Goal: Task Accomplishment & Management: Manage account settings

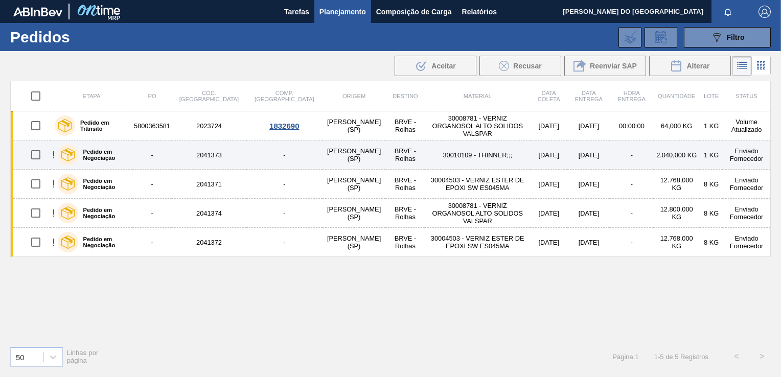
click at [425, 153] on td "30010109 - THINNER;;;" at bounding box center [477, 154] width 105 height 29
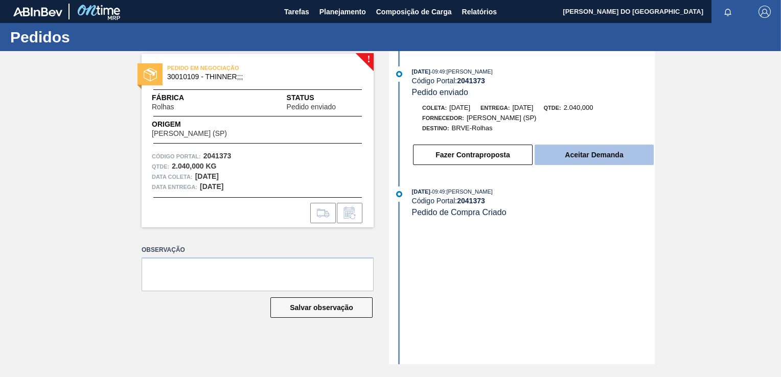
click at [612, 148] on button "Aceitar Demanda" at bounding box center [593, 155] width 119 height 20
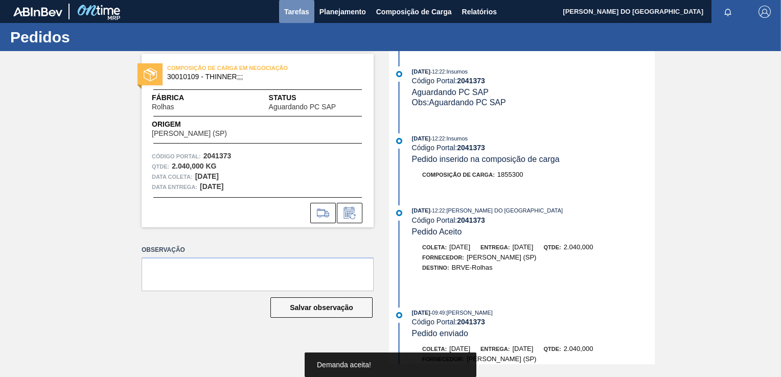
click at [284, 15] on span "Tarefas" at bounding box center [296, 12] width 25 height 12
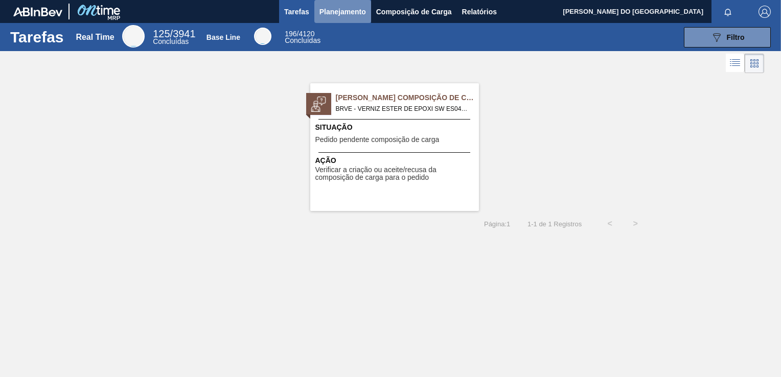
click at [331, 17] on span "Planejamento" at bounding box center [342, 12] width 46 height 12
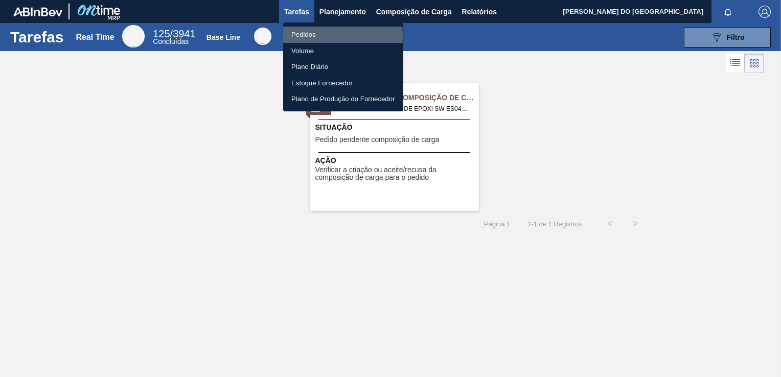
click at [307, 35] on li "Pedidos" at bounding box center [343, 35] width 120 height 16
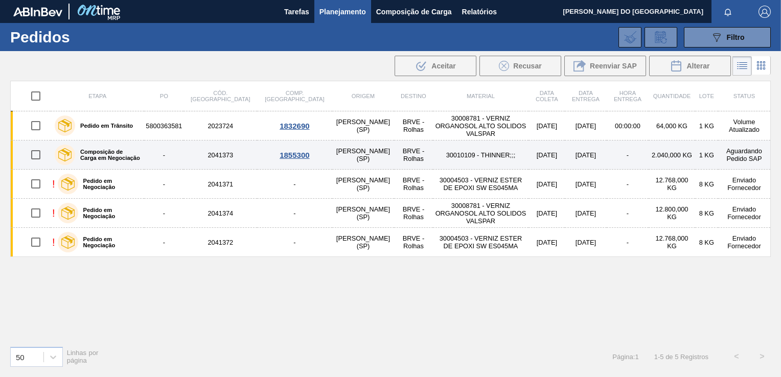
click at [433, 156] on td "30010109 - THINNER;;;" at bounding box center [481, 154] width 96 height 29
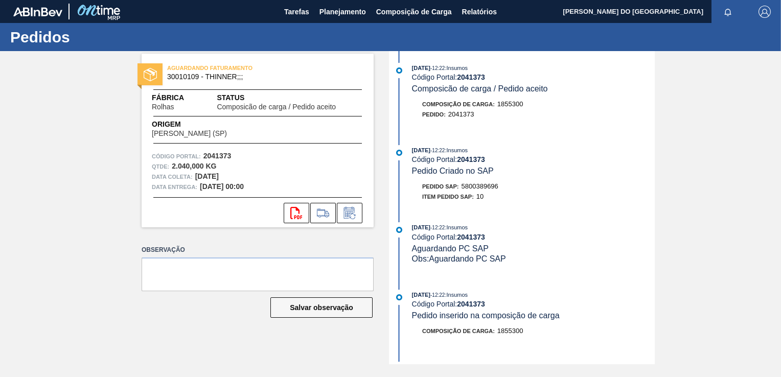
scroll to position [4, 0]
drag, startPoint x: 464, startPoint y: 183, endPoint x: 503, endPoint y: 189, distance: 39.7
click at [503, 189] on div "Pedido SAP: 5800389696" at bounding box center [533, 186] width 243 height 10
copy span "5800389696"
click at [335, 8] on span "Planejamento" at bounding box center [342, 12] width 46 height 12
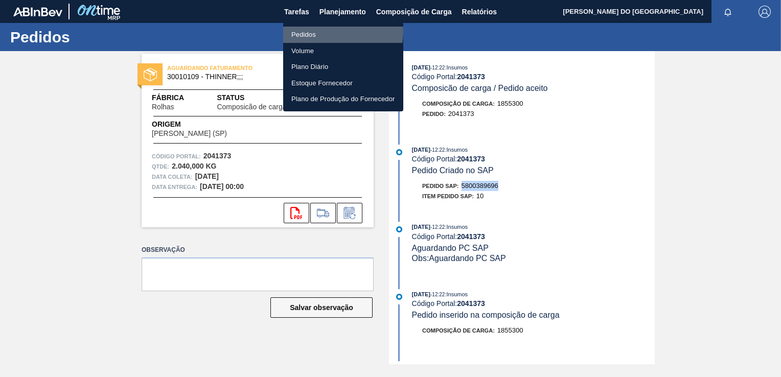
click at [325, 32] on li "Pedidos" at bounding box center [343, 35] width 120 height 16
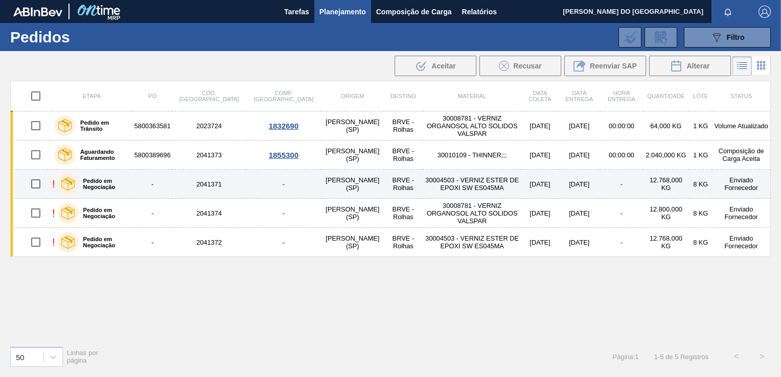
click at [423, 181] on td "30004503 - VERNIZ ESTER DE EPOXI SW ES045MA" at bounding box center [472, 184] width 99 height 29
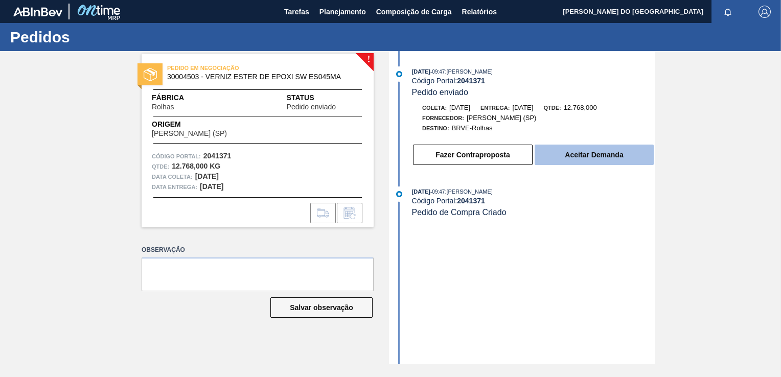
click at [601, 162] on button "Aceitar Demanda" at bounding box center [593, 155] width 119 height 20
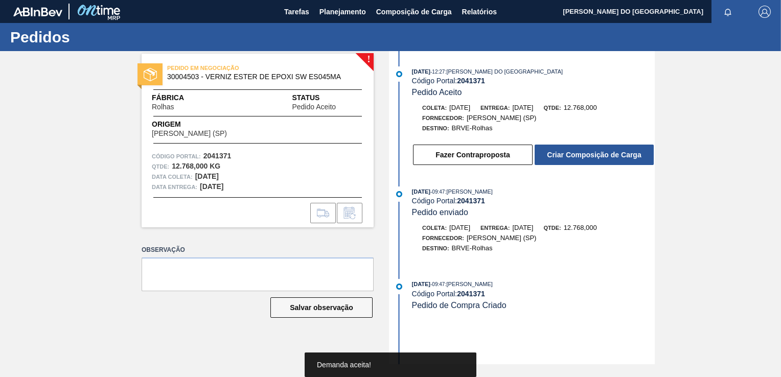
click at [601, 162] on button "Criar Composição de Carga" at bounding box center [593, 155] width 119 height 20
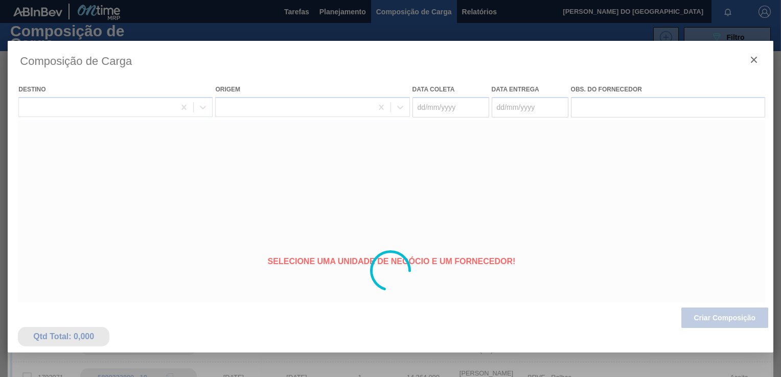
type coleta "[DATE]"
type Entrega "[DATE]"
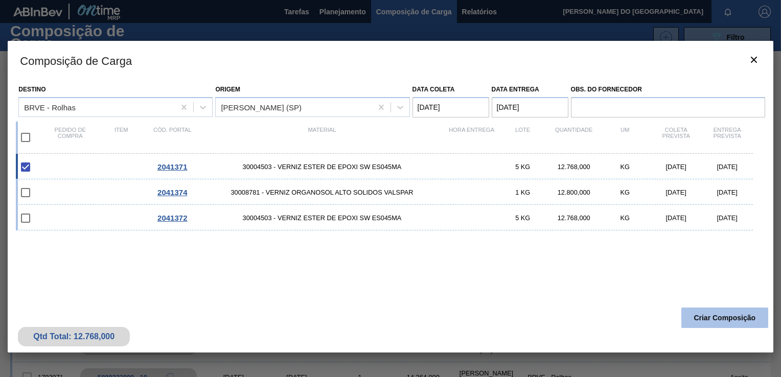
click at [718, 321] on button "Criar Composição" at bounding box center [724, 318] width 87 height 20
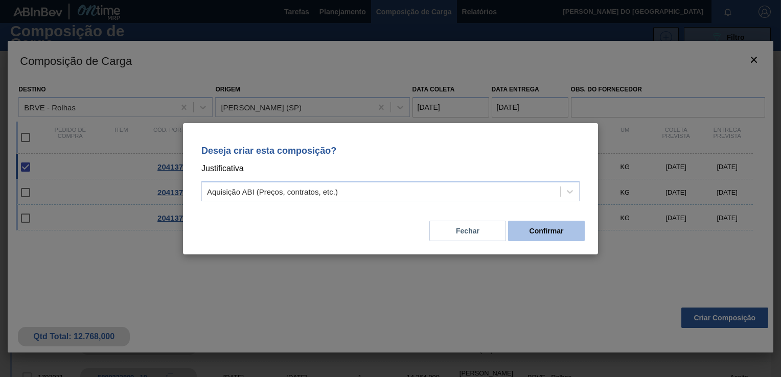
click at [554, 232] on button "Confirmar" at bounding box center [546, 231] width 77 height 20
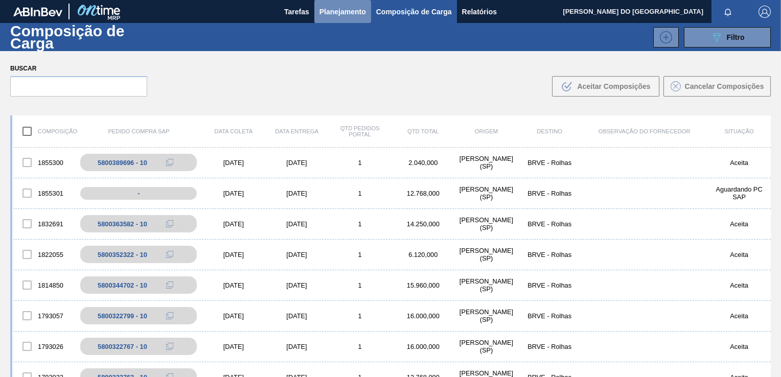
click at [358, 16] on span "Planejamento" at bounding box center [342, 12] width 46 height 12
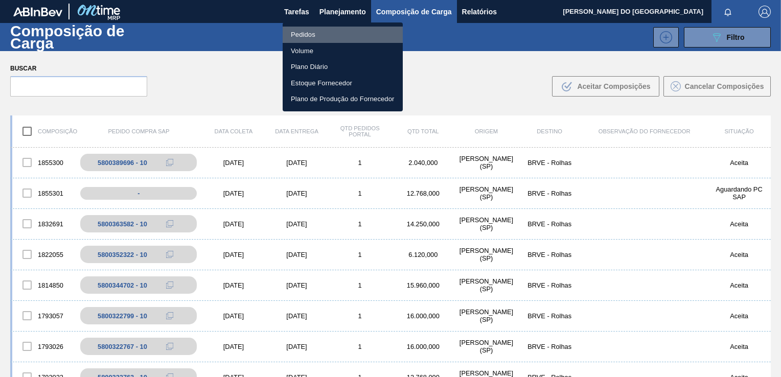
click at [347, 35] on li "Pedidos" at bounding box center [343, 35] width 120 height 16
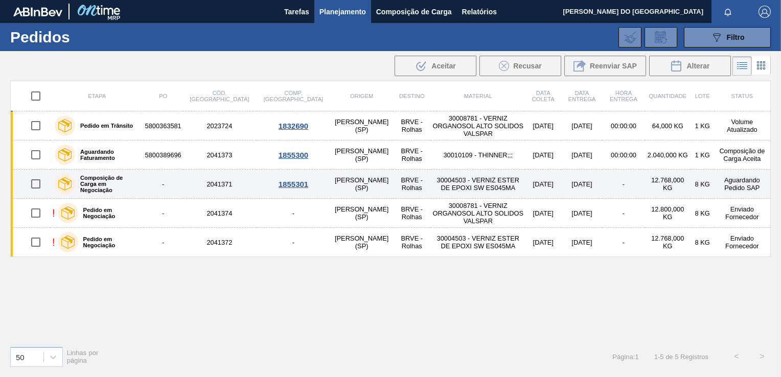
click at [437, 182] on td "30004503 - VERNIZ ESTER DE EPOXI SW ES045MA" at bounding box center [478, 184] width 94 height 29
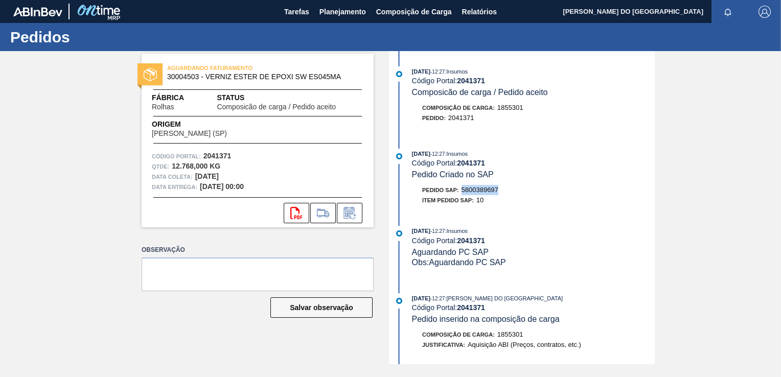
drag, startPoint x: 458, startPoint y: 187, endPoint x: 501, endPoint y: 194, distance: 43.5
click at [501, 194] on div "Pedido SAP: 5800389697" at bounding box center [533, 190] width 243 height 10
drag, startPoint x: 501, startPoint y: 194, endPoint x: 501, endPoint y: 208, distance: 14.3
click at [501, 205] on div "Item pedido SAP: 10" at bounding box center [533, 200] width 243 height 10
drag, startPoint x: 463, startPoint y: 191, endPoint x: 503, endPoint y: 192, distance: 39.9
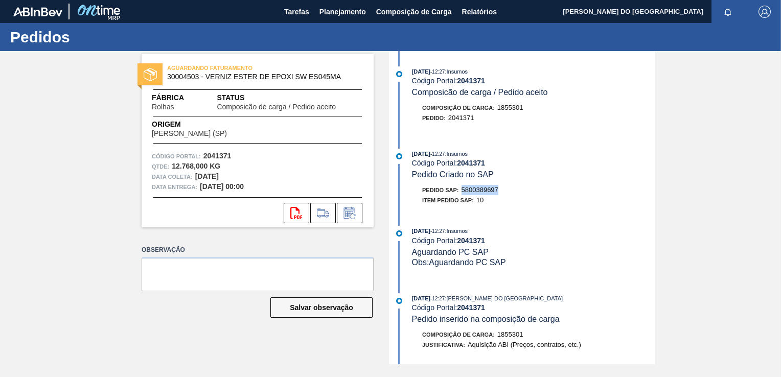
click at [503, 192] on div "Pedido SAP: 5800389697" at bounding box center [533, 190] width 243 height 10
copy span "5800389697"
click at [343, 13] on span "Planejamento" at bounding box center [342, 12] width 46 height 12
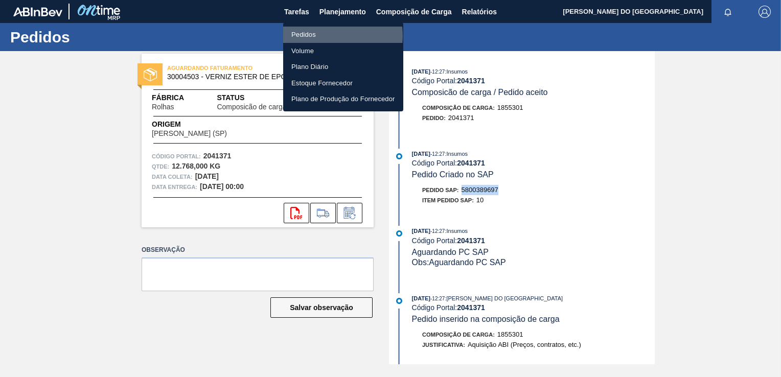
click at [324, 36] on li "Pedidos" at bounding box center [343, 35] width 120 height 16
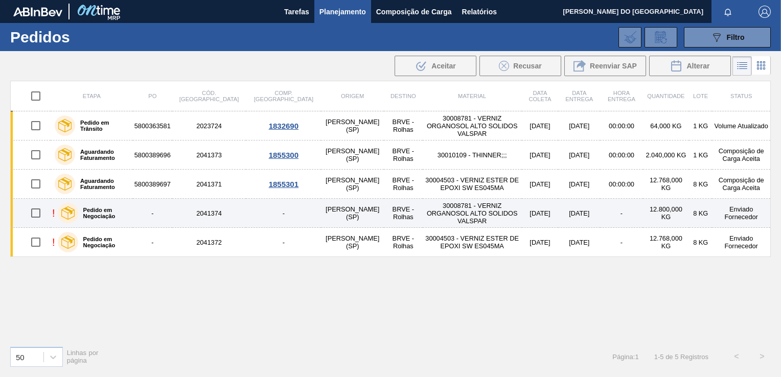
click at [423, 212] on td "30008781 - VERNIZ ORGANOSOL ALTO SOLIDOS VALSPAR" at bounding box center [472, 213] width 99 height 29
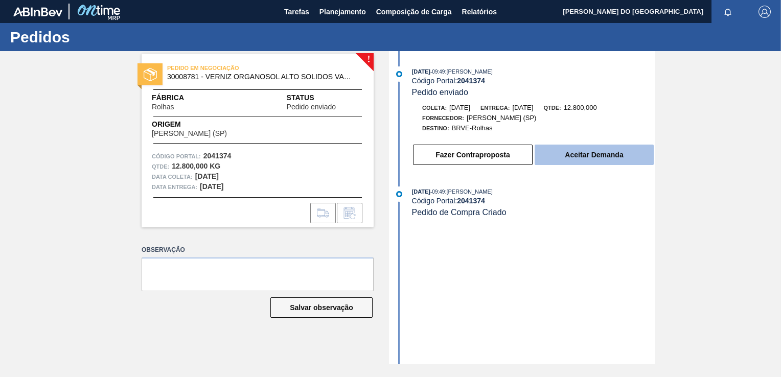
click at [625, 158] on button "Aceitar Demanda" at bounding box center [593, 155] width 119 height 20
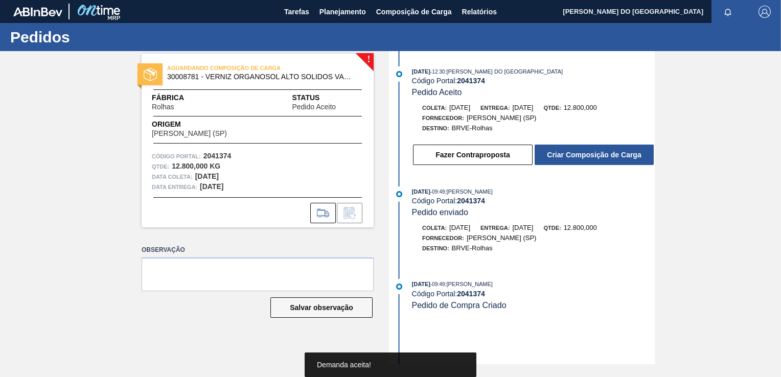
click at [625, 158] on button "Criar Composição de Carga" at bounding box center [593, 155] width 119 height 20
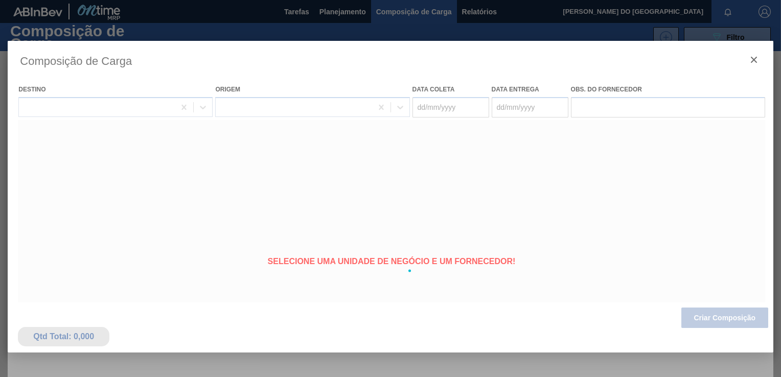
type coleta "[DATE]"
type Entrega "[DATE]"
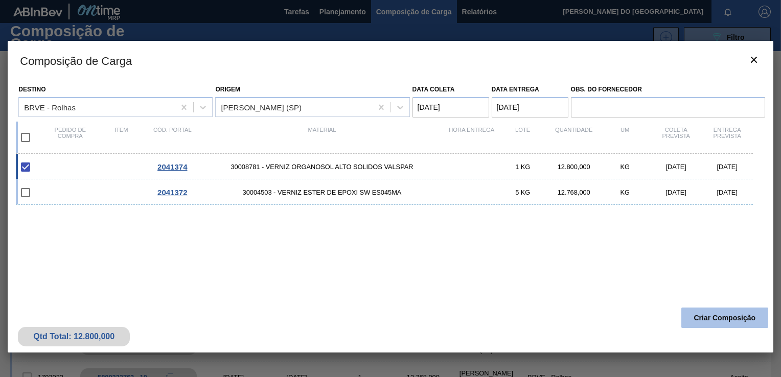
click at [705, 312] on button "Criar Composição" at bounding box center [724, 318] width 87 height 20
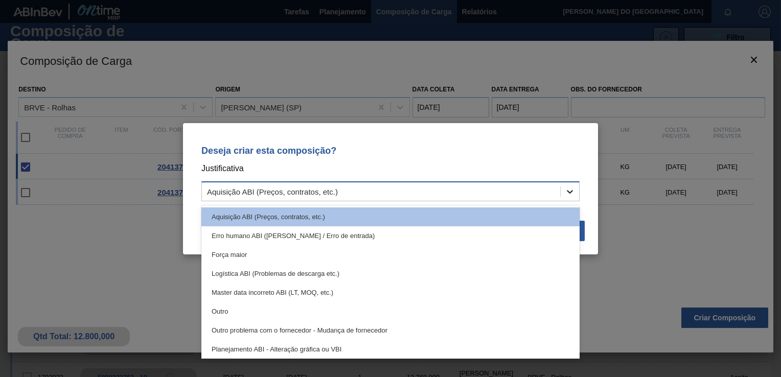
click at [563, 196] on div at bounding box center [569, 191] width 18 height 18
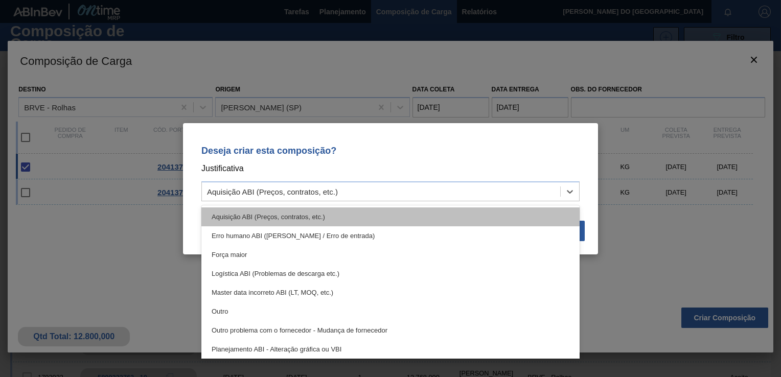
click at [442, 210] on div "Aquisição ABI (Preços, contratos, etc.)" at bounding box center [390, 216] width 378 height 19
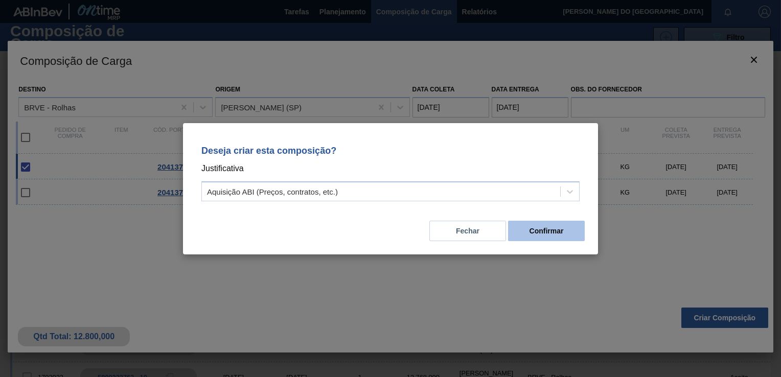
click at [537, 236] on button "Confirmar" at bounding box center [546, 231] width 77 height 20
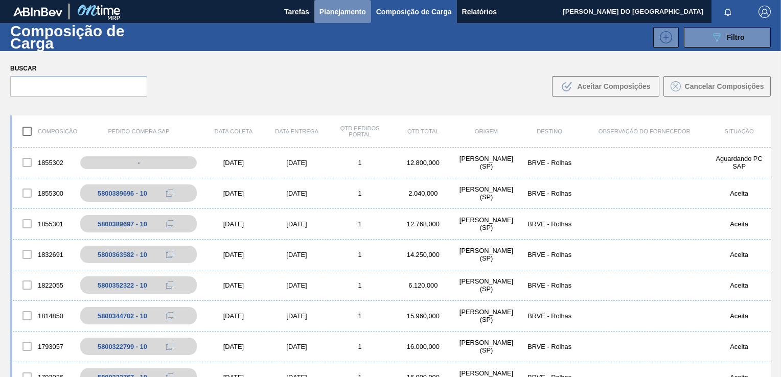
click at [344, 14] on span "Planejamento" at bounding box center [342, 12] width 46 height 12
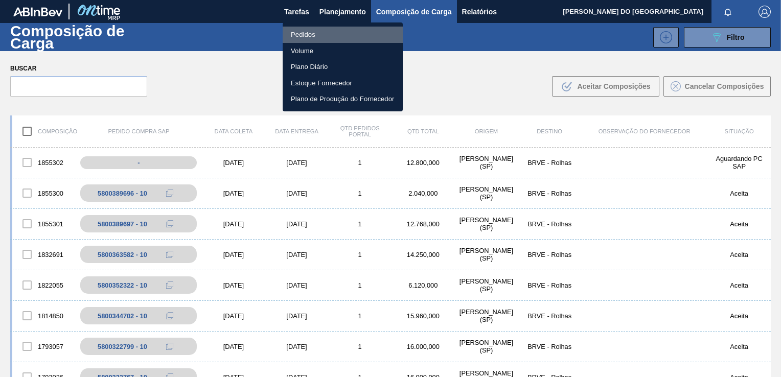
click at [344, 31] on li "Pedidos" at bounding box center [343, 35] width 120 height 16
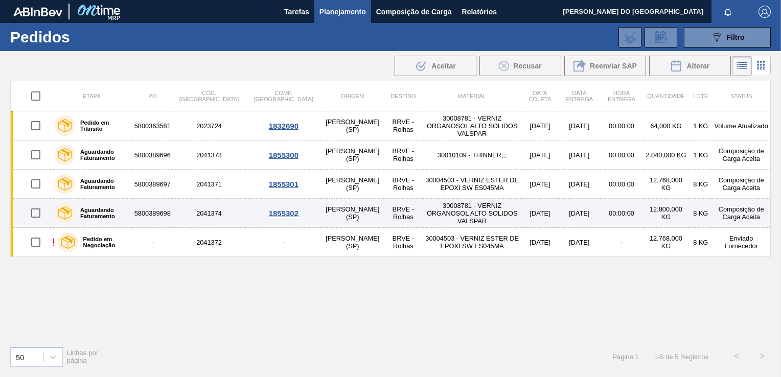
click at [438, 215] on td "30008781 - VERNIZ ORGANOSOL ALTO SOLIDOS VALSPAR" at bounding box center [472, 213] width 99 height 29
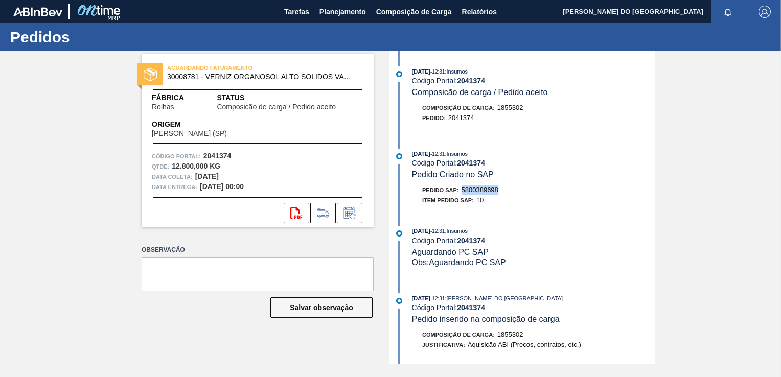
drag, startPoint x: 461, startPoint y: 189, endPoint x: 503, endPoint y: 193, distance: 42.1
click at [503, 193] on div "Pedido SAP: 5800389698" at bounding box center [533, 190] width 243 height 10
copy span "5800389698"
click at [341, 15] on span "Planejamento" at bounding box center [342, 12] width 46 height 12
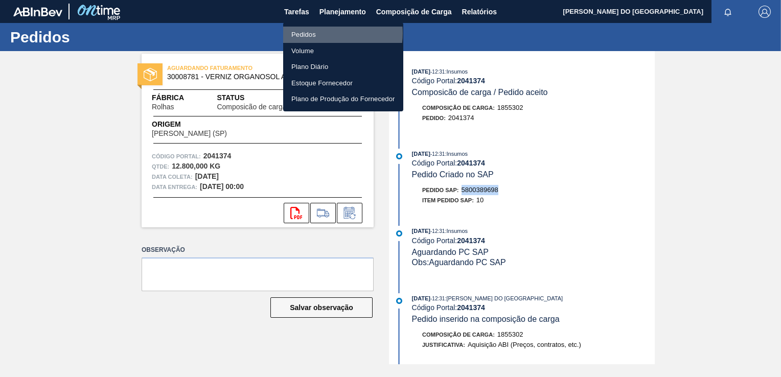
click at [328, 33] on li "Pedidos" at bounding box center [343, 35] width 120 height 16
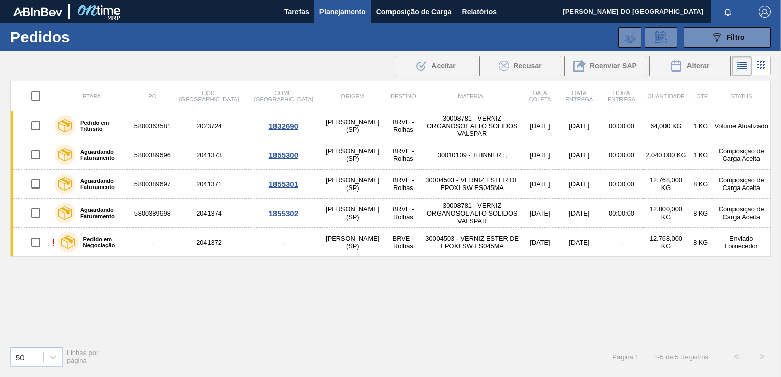
click at [381, 257] on div "Etapa PO Cód. Pedido Comp. Carga Origem Destino Material Data coleta Data Entre…" at bounding box center [390, 209] width 760 height 257
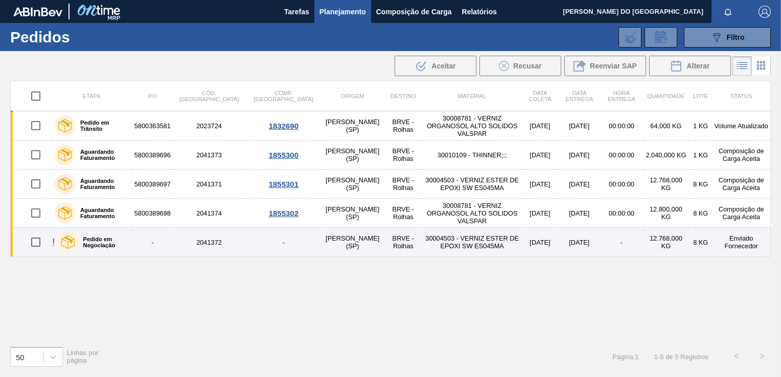
click at [423, 248] on td "30004503 - VERNIZ ESTER DE EPOXI SW ES045MA" at bounding box center [472, 242] width 99 height 29
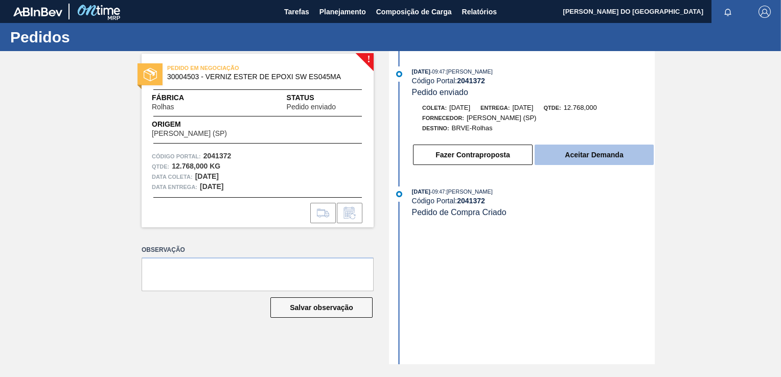
click at [601, 154] on button "Aceitar Demanda" at bounding box center [593, 155] width 119 height 20
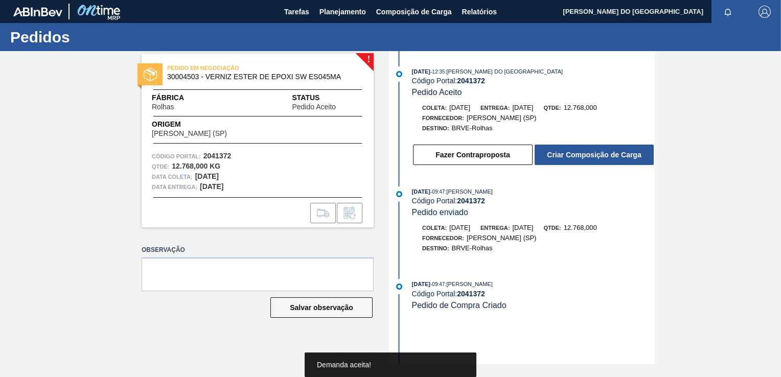
click at [601, 154] on button "Criar Composição de Carga" at bounding box center [593, 155] width 119 height 20
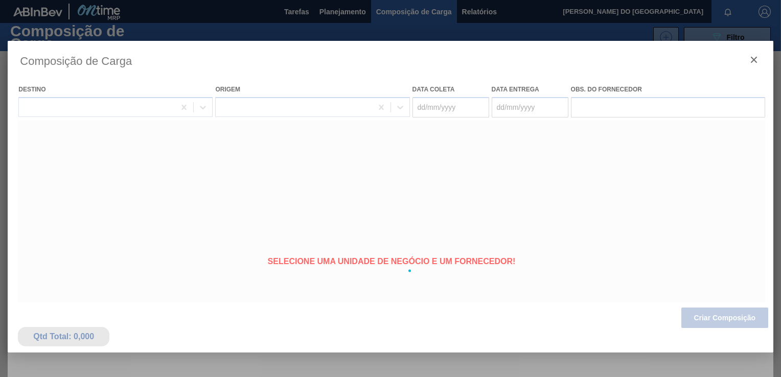
type coleta "[DATE]"
type Entrega "[DATE]"
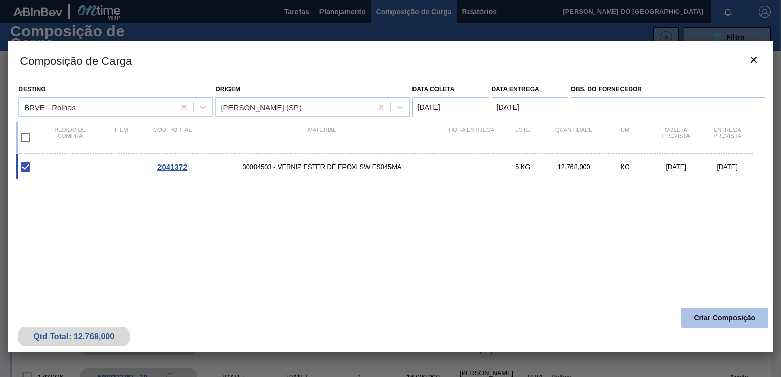
click at [709, 315] on button "Criar Composição" at bounding box center [724, 318] width 87 height 20
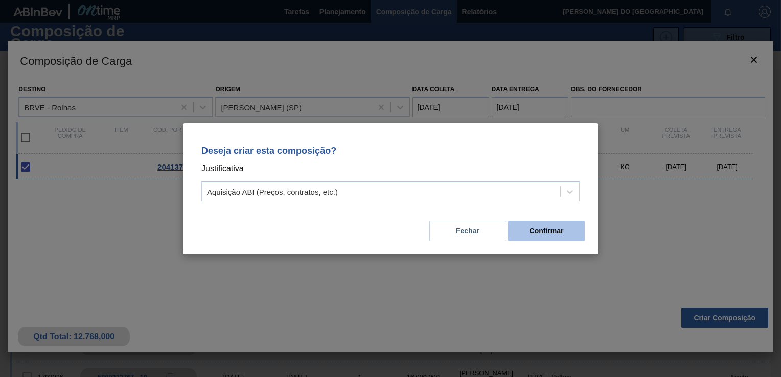
click at [551, 232] on button "Confirmar" at bounding box center [546, 231] width 77 height 20
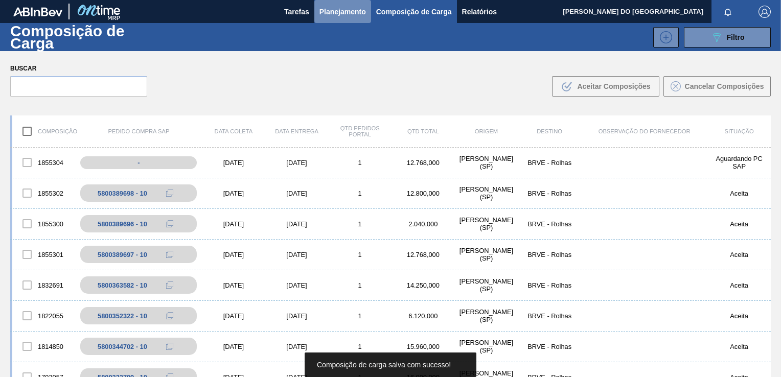
click at [340, 5] on button "Planejamento" at bounding box center [342, 11] width 57 height 23
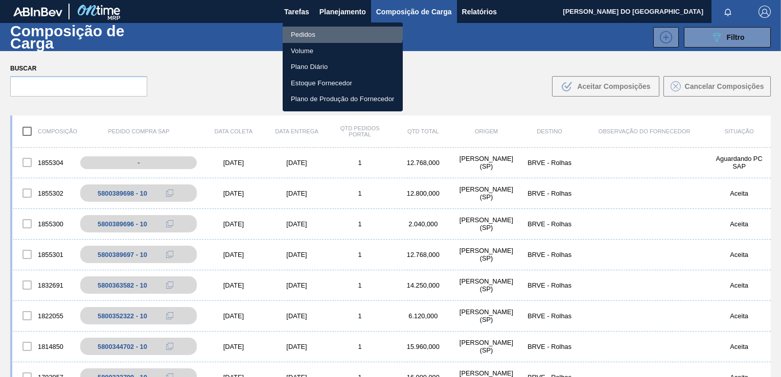
click at [334, 27] on li "Pedidos" at bounding box center [343, 35] width 120 height 16
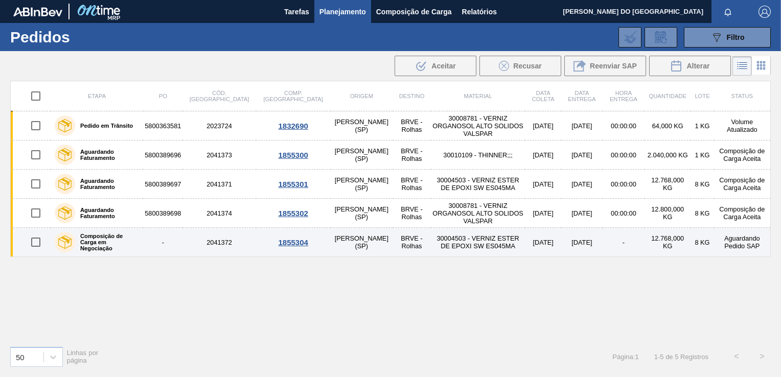
click at [392, 237] on td "BRVE - Rolhas" at bounding box center [411, 242] width 38 height 29
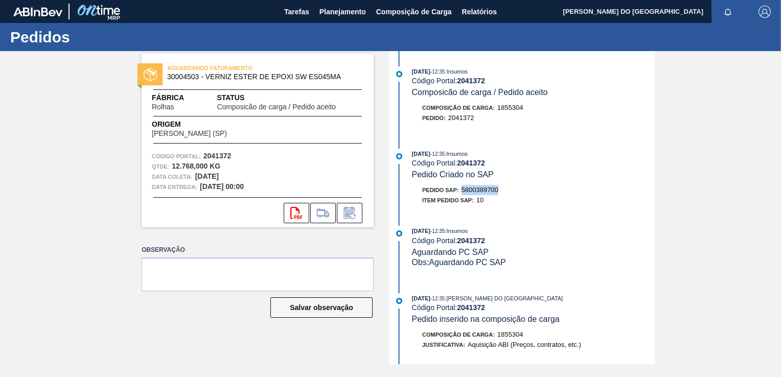
drag, startPoint x: 464, startPoint y: 188, endPoint x: 510, endPoint y: 197, distance: 46.8
click at [510, 195] on div "Pedido SAP: 5800389700" at bounding box center [533, 190] width 243 height 10
copy span "5800389700"
click at [351, 8] on span "Planejamento" at bounding box center [342, 12] width 46 height 12
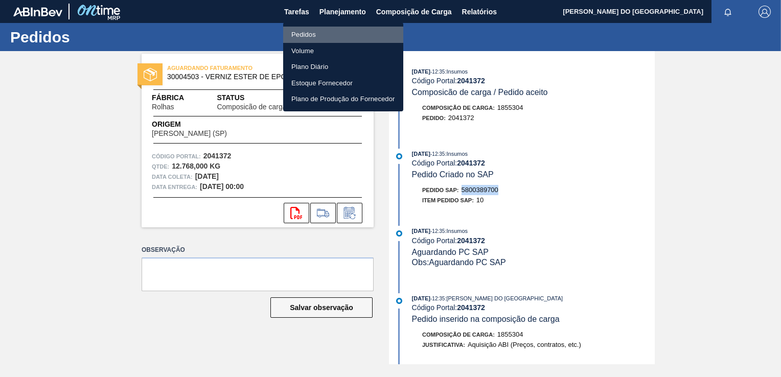
click at [350, 34] on li "Pedidos" at bounding box center [343, 35] width 120 height 16
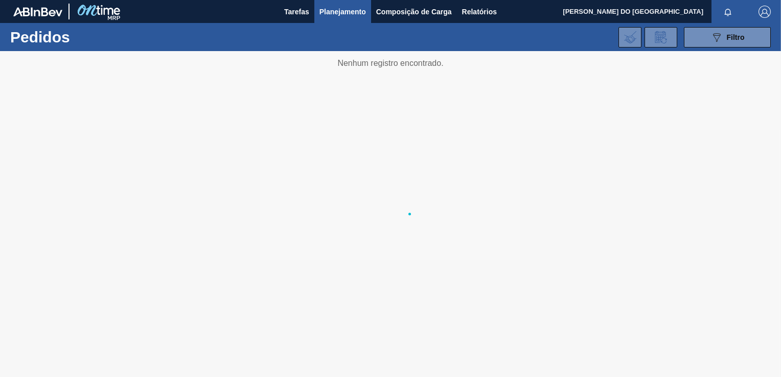
click at [350, 34] on li "Pedidos" at bounding box center [343, 35] width 90 height 9
